Goal: Register for event/course

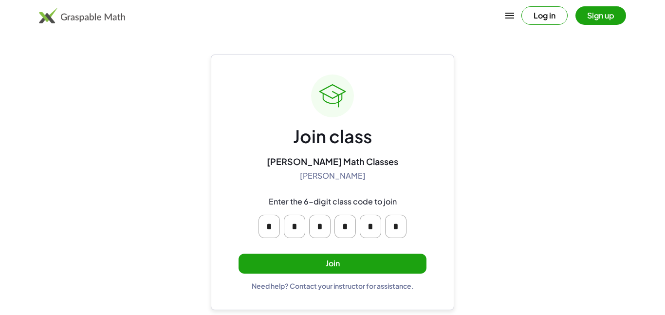
click at [351, 259] on button "Join" at bounding box center [333, 264] width 188 height 20
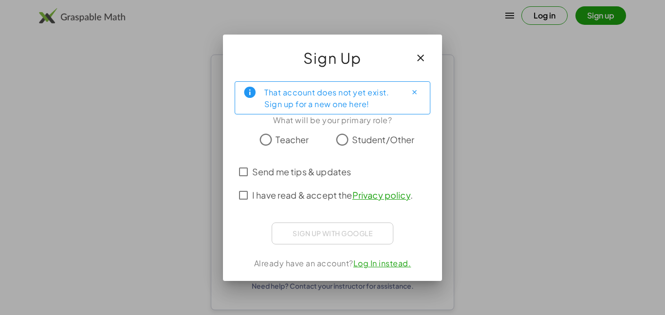
click at [328, 197] on span "I have read & accept the Privacy policy ." at bounding box center [332, 195] width 161 height 13
click at [325, 172] on span "Send me tips & updates" at bounding box center [301, 171] width 99 height 13
click at [316, 170] on span "Send me tips & updates" at bounding box center [301, 171] width 99 height 13
click at [326, 191] on span "I have read & accept the Privacy policy ." at bounding box center [332, 195] width 161 height 13
click at [335, 165] on span "Send me tips & updates" at bounding box center [301, 171] width 99 height 13
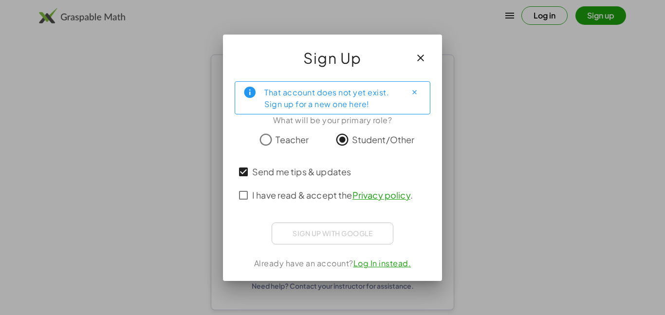
click at [303, 200] on span "I have read & accept the Privacy policy ." at bounding box center [332, 195] width 161 height 13
